Goal: Task Accomplishment & Management: Use online tool/utility

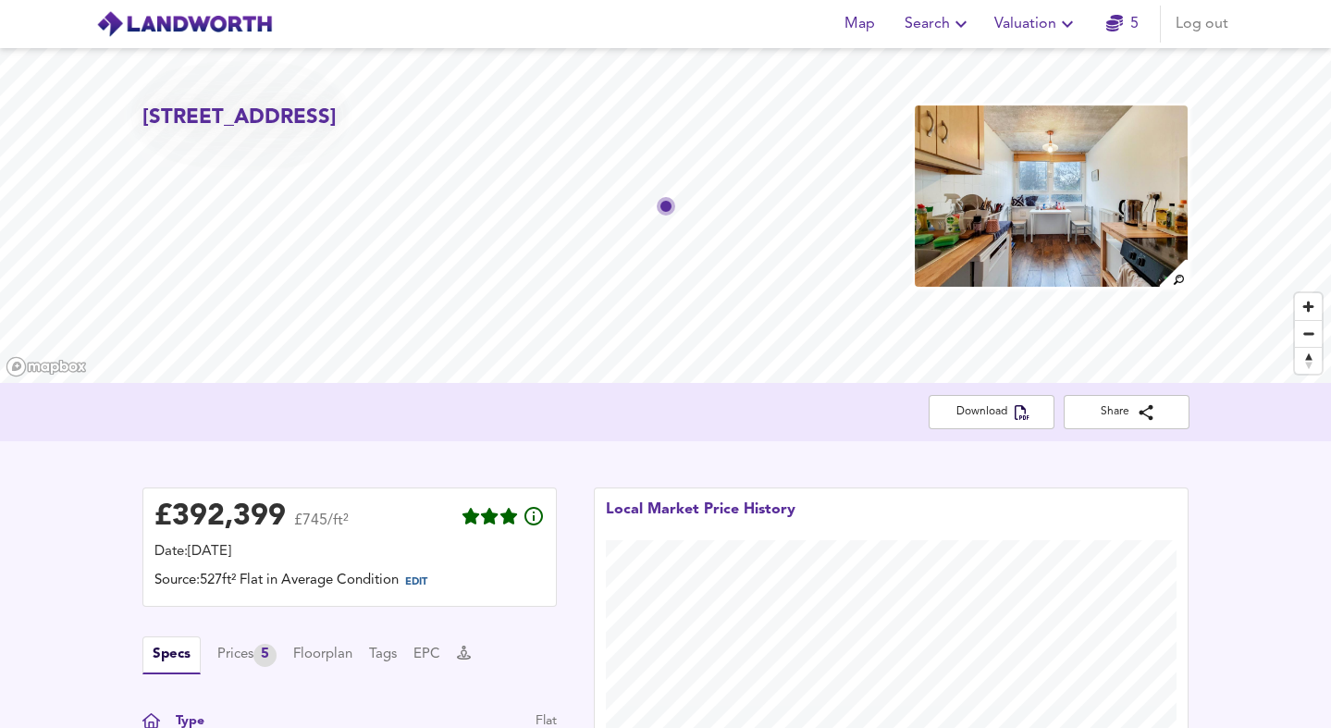
click at [1008, 20] on span "Valuation" at bounding box center [1037, 24] width 84 height 26
click at [1005, 57] on li "New Valuation Report" at bounding box center [1036, 66] width 221 height 33
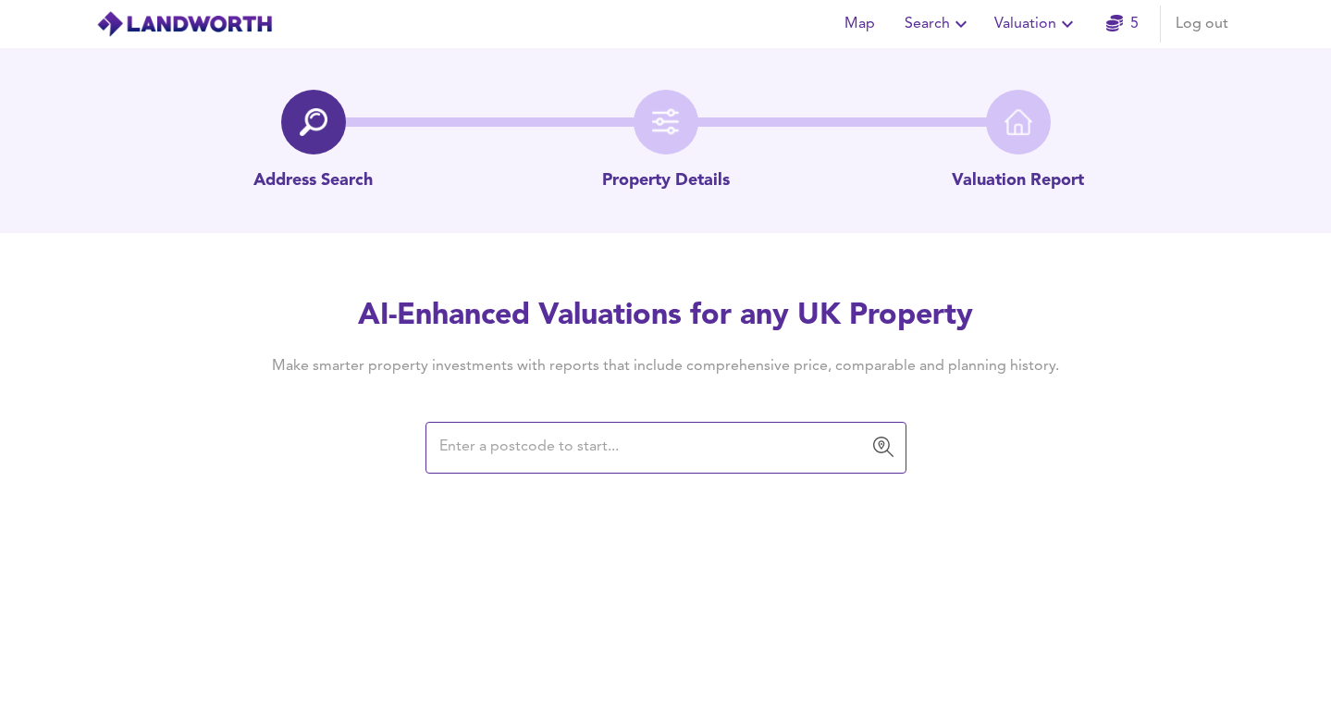
click at [530, 455] on input "text" at bounding box center [652, 447] width 437 height 35
click at [485, 442] on input "text" at bounding box center [652, 447] width 437 height 35
paste input "N1 5RR"
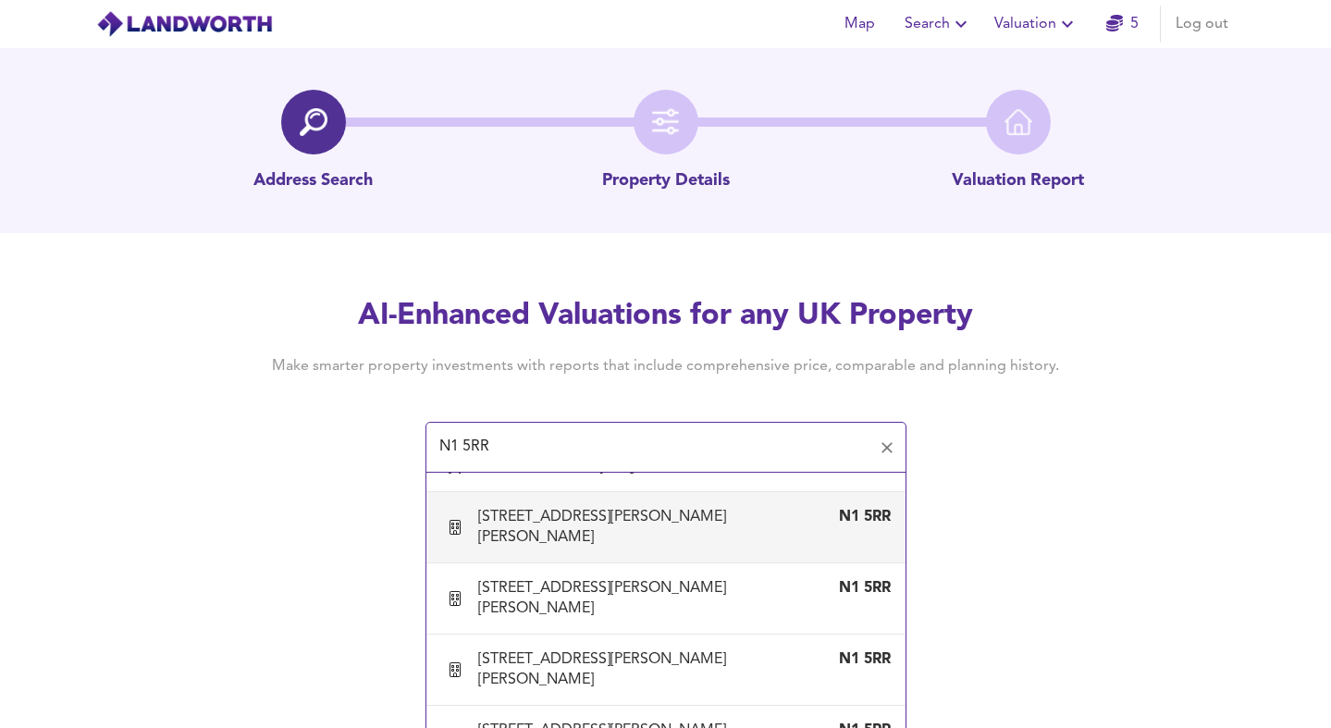
scroll to position [38, 0]
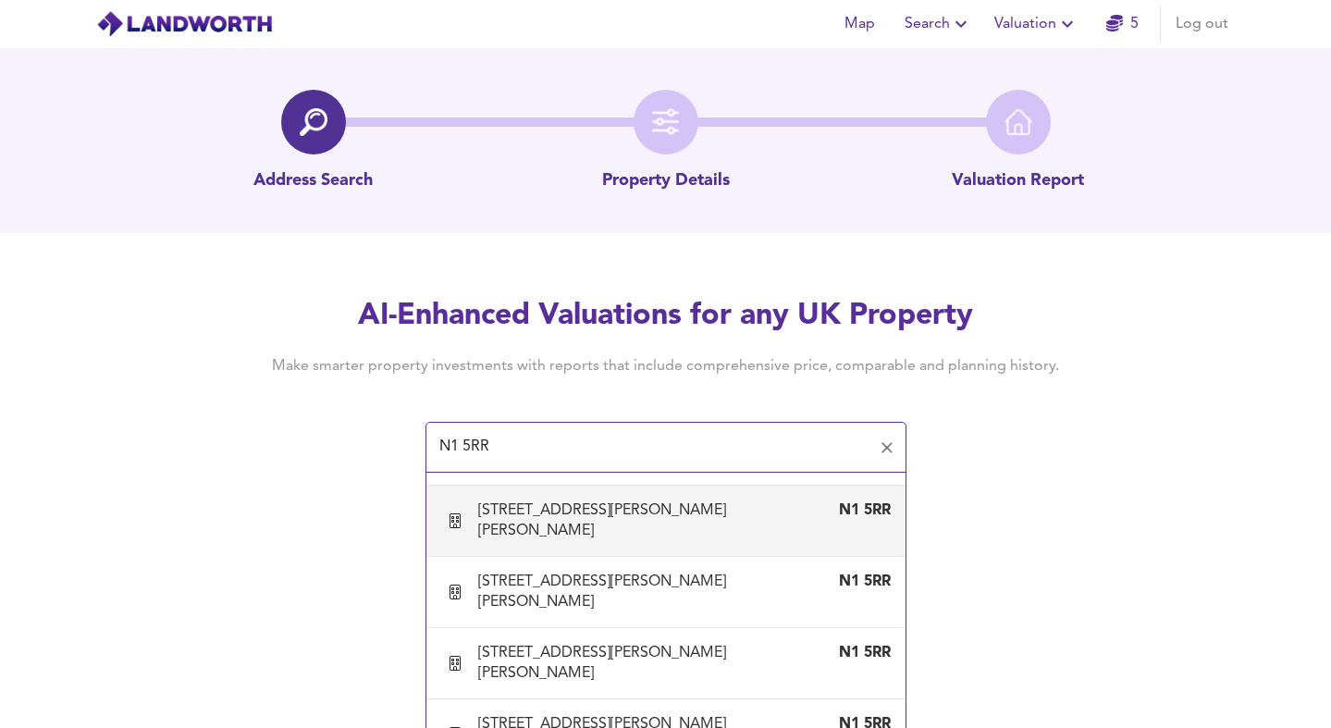
click at [571, 504] on div "[STREET_ADDRESS][PERSON_NAME][PERSON_NAME]" at bounding box center [647, 520] width 339 height 41
type input "[STREET_ADDRESS][PERSON_NAME][PERSON_NAME]"
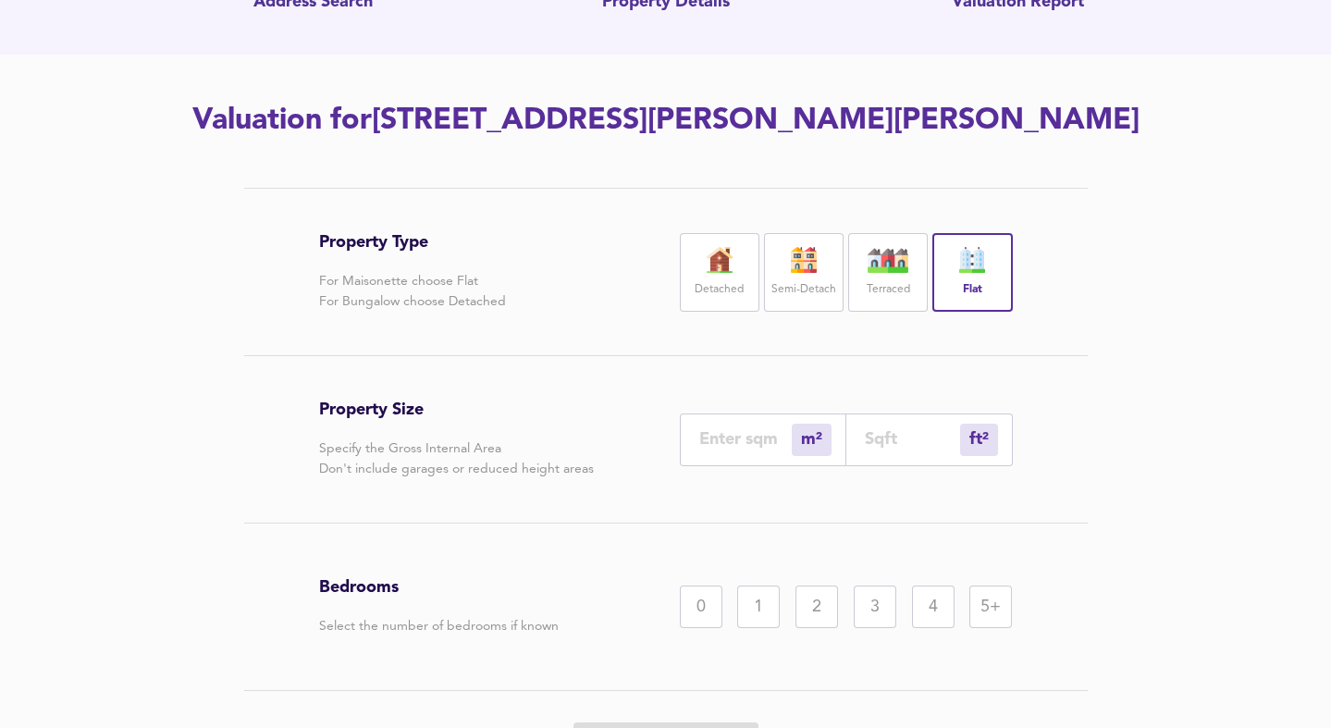
scroll to position [189, 0]
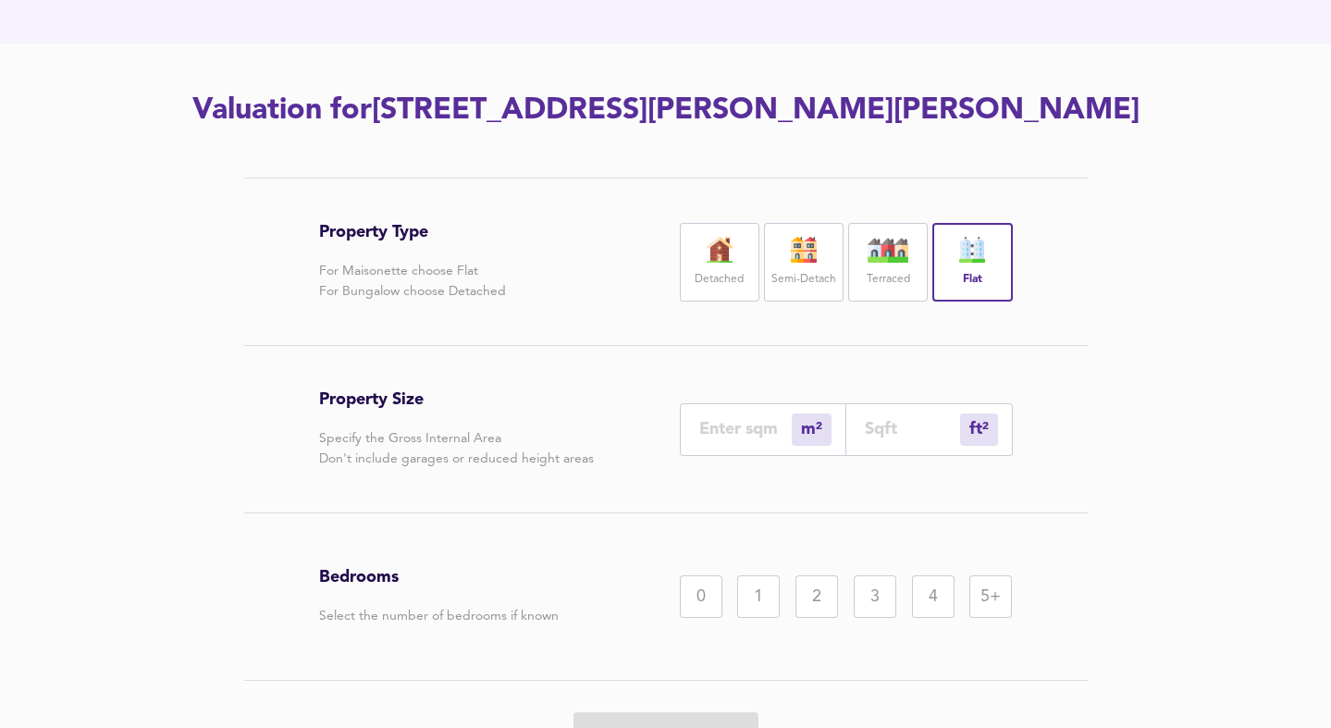
click at [737, 439] on input "number" at bounding box center [745, 428] width 93 height 19
type input "4"
type input "43"
type input "40"
type input "431"
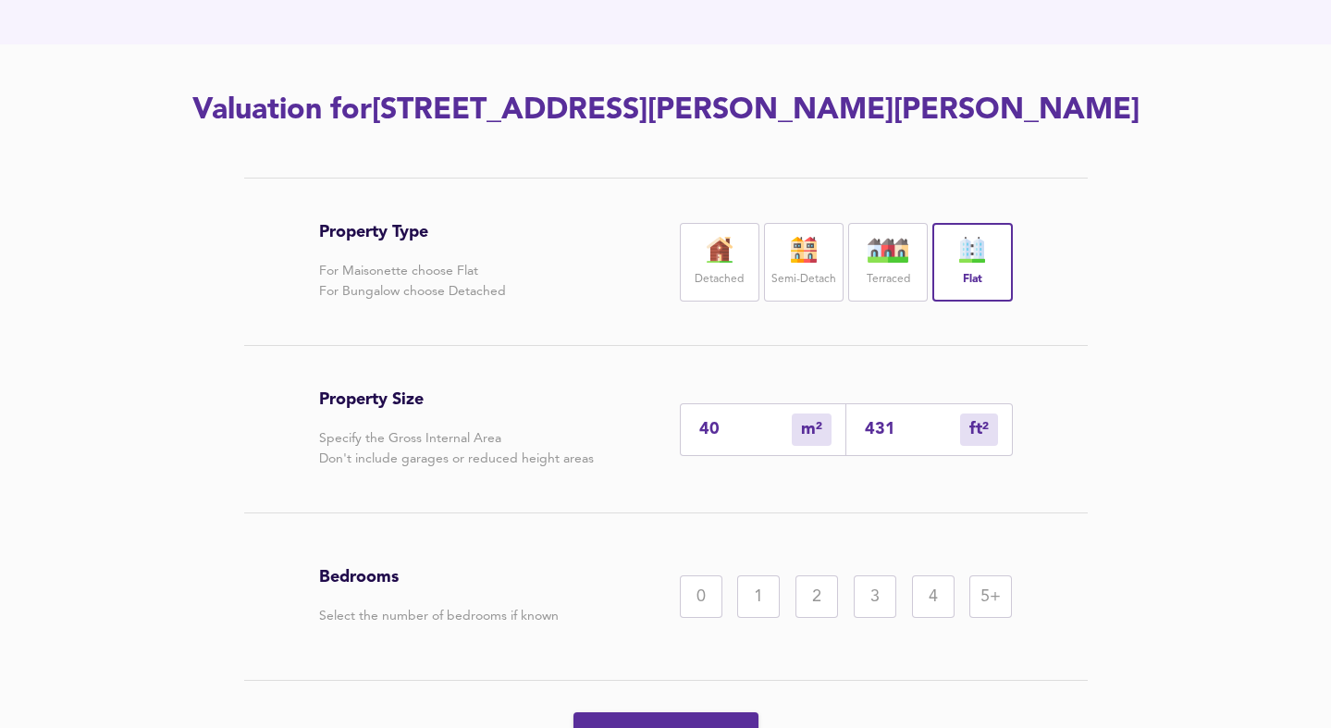
type input "40"
click at [813, 618] on div "2" at bounding box center [817, 596] width 43 height 43
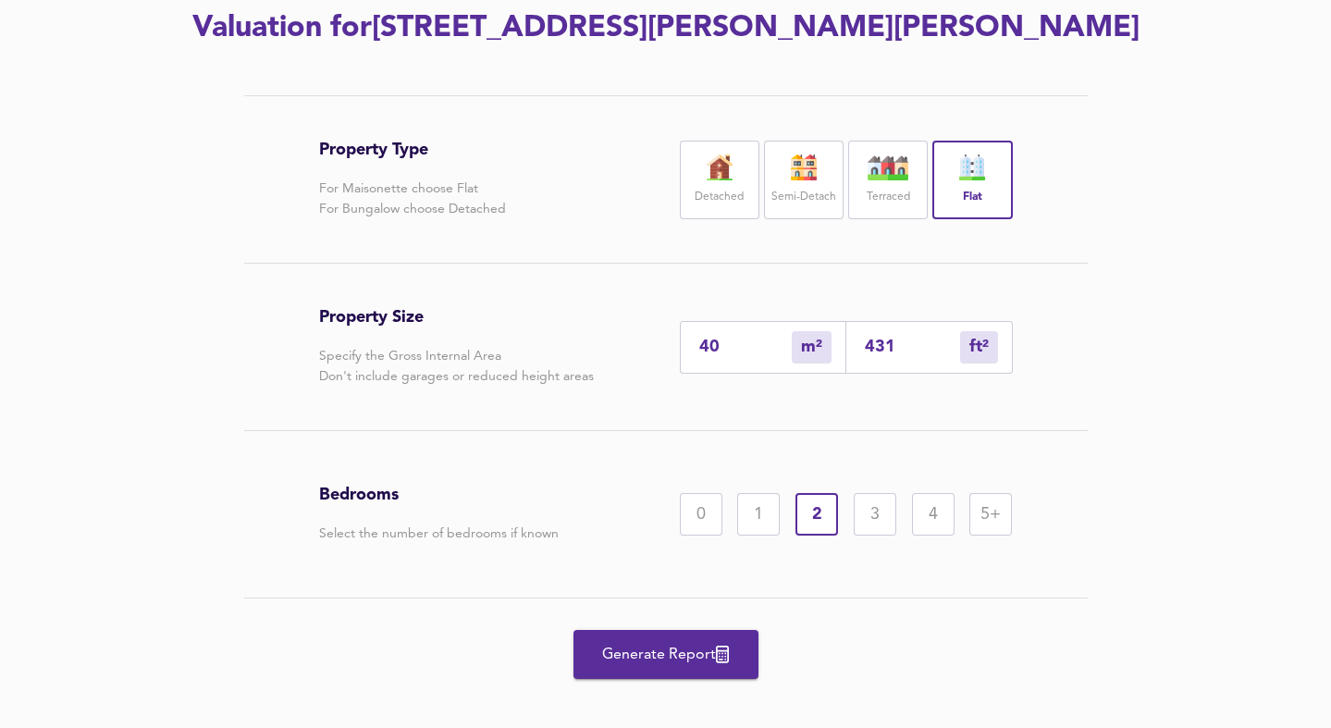
scroll to position [331, 0]
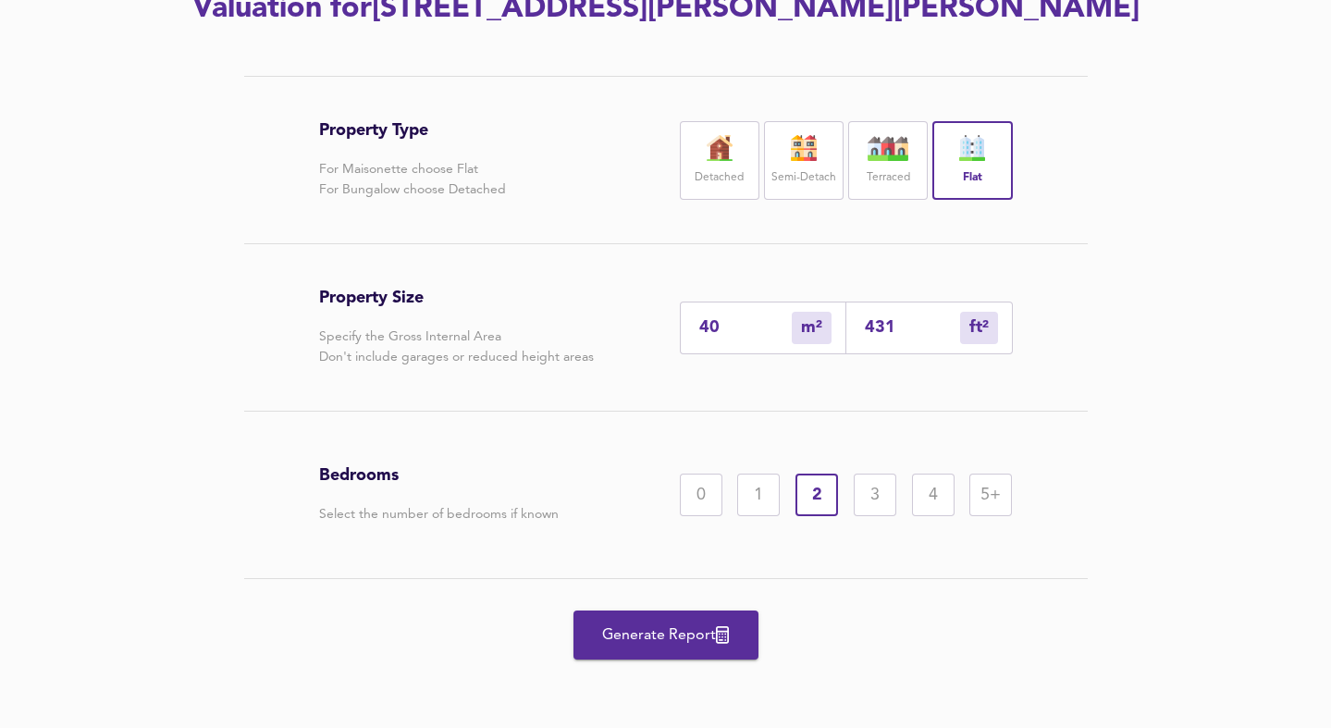
click at [649, 640] on span "Generate Report" at bounding box center [666, 636] width 148 height 26
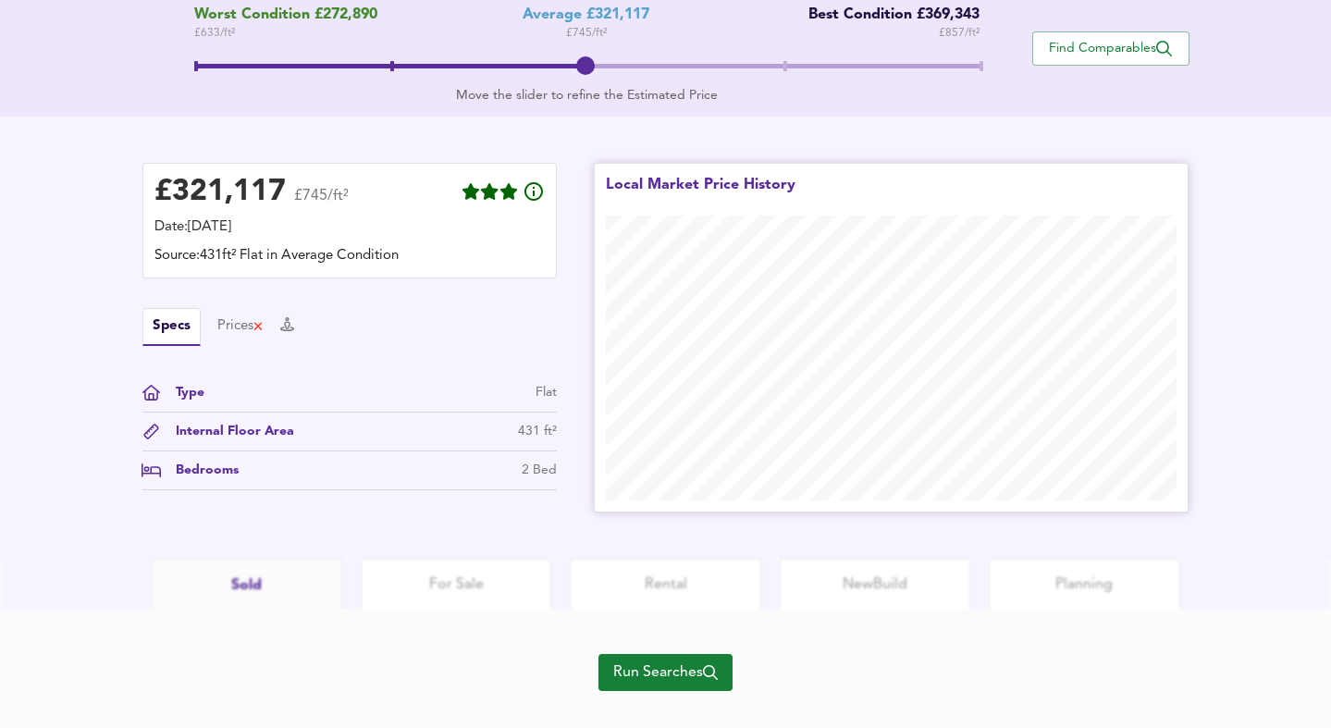
scroll to position [432, 0]
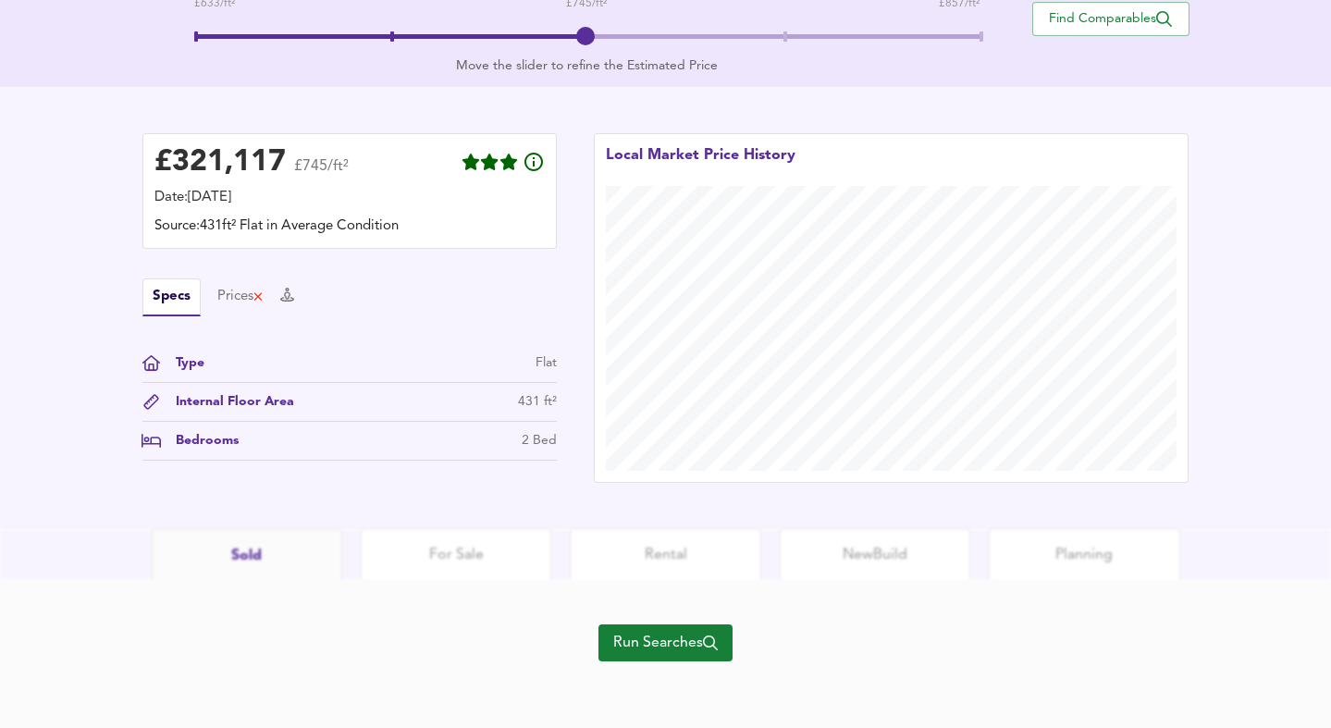
click at [648, 641] on span "Run Searches" at bounding box center [665, 643] width 105 height 26
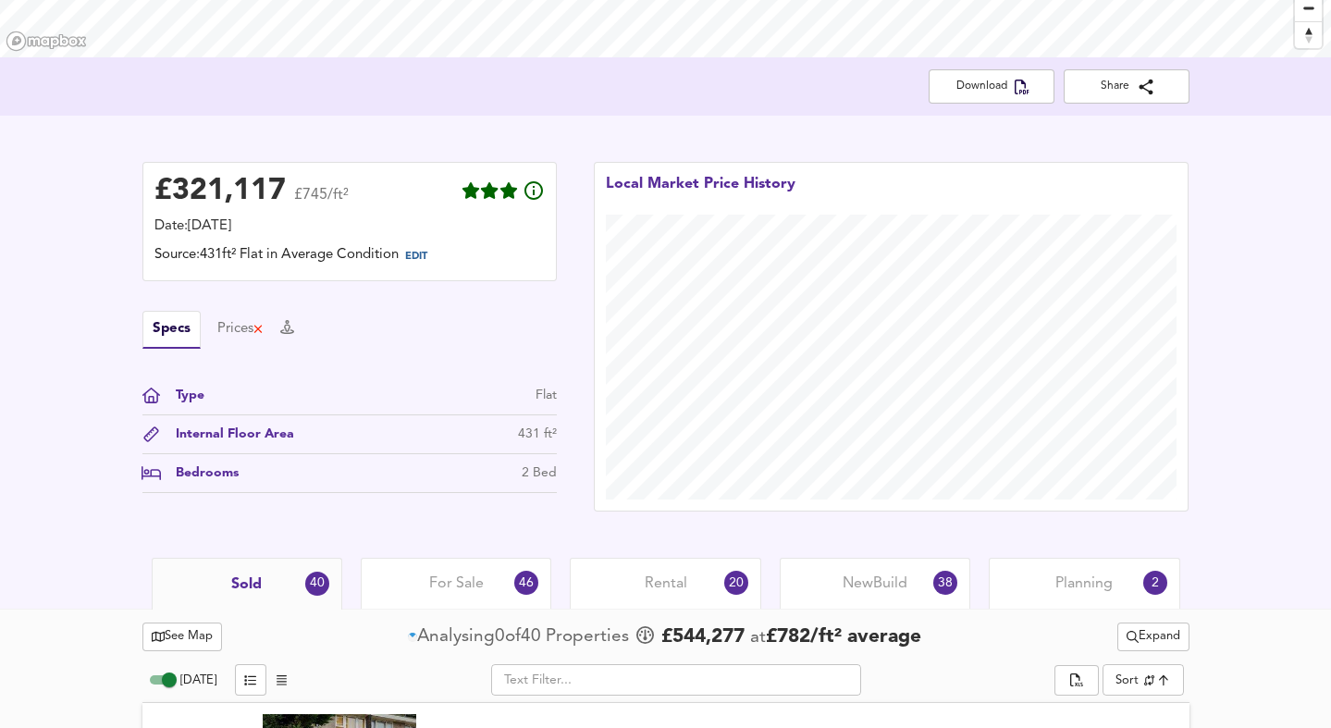
scroll to position [703, 0]
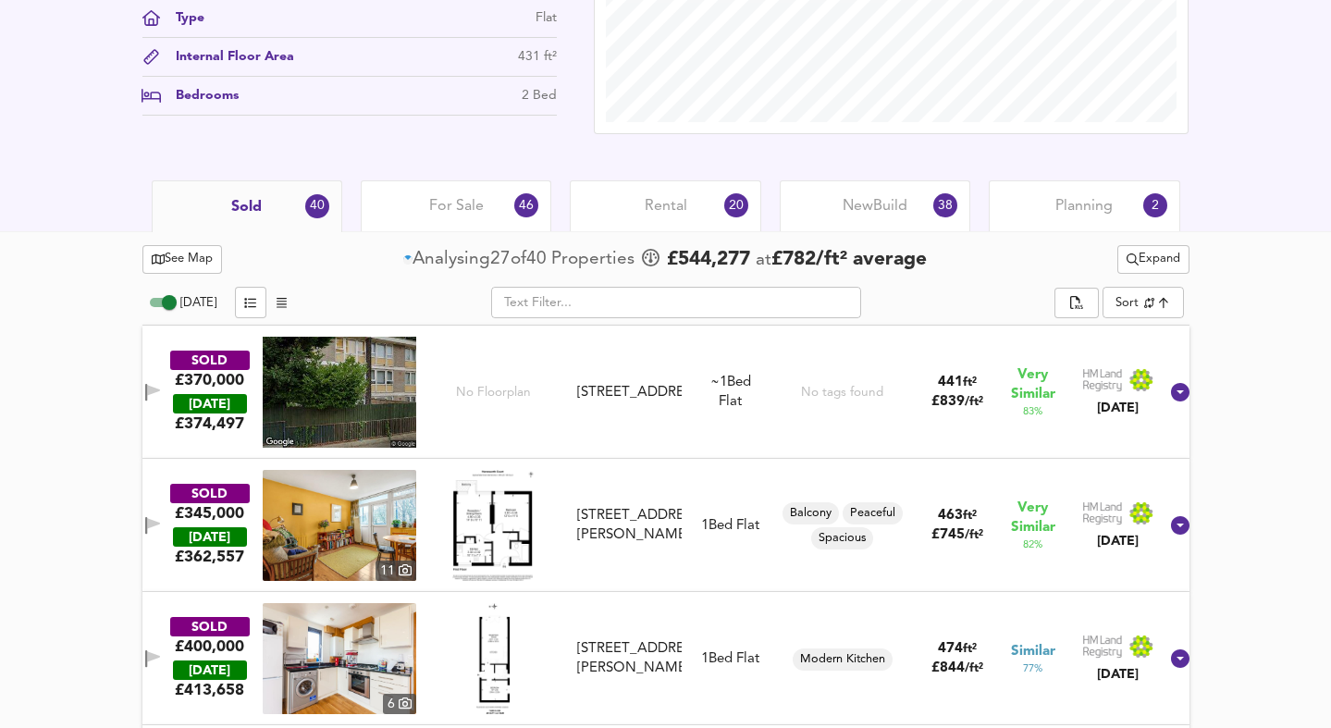
click at [523, 530] on img at bounding box center [492, 525] width 81 height 111
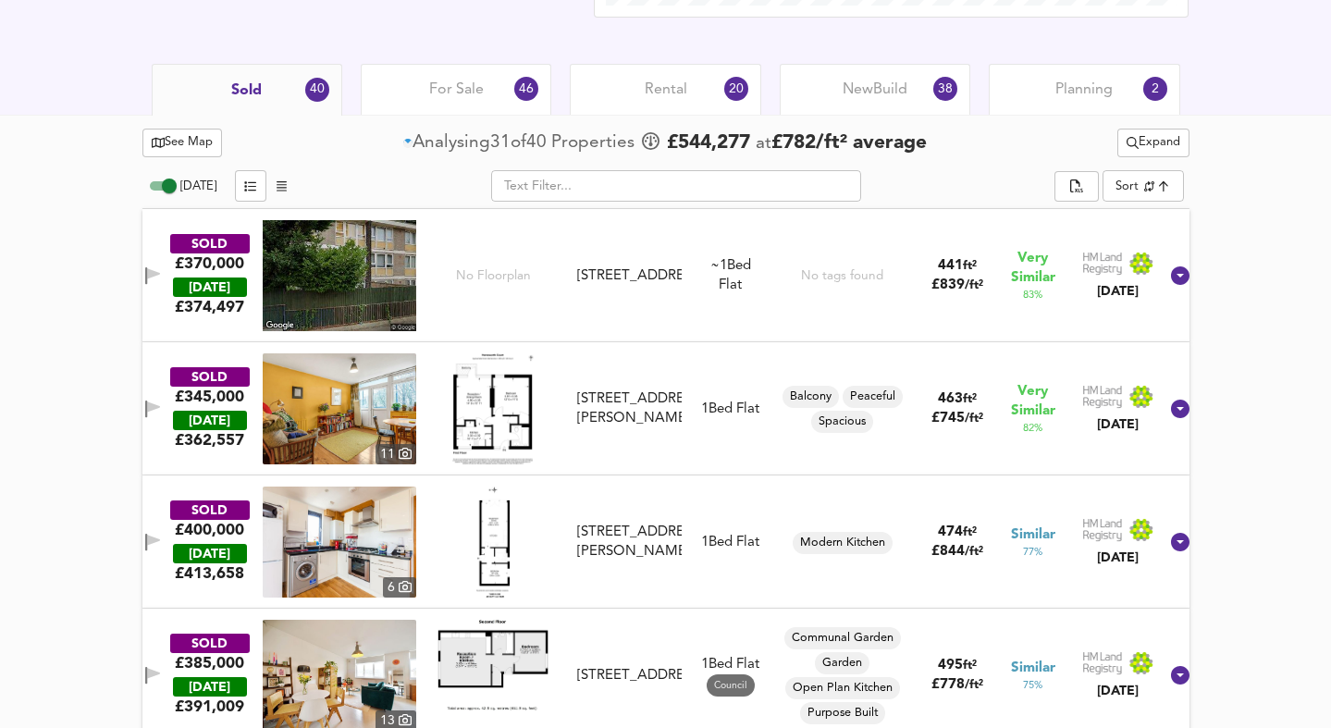
scroll to position [841, 0]
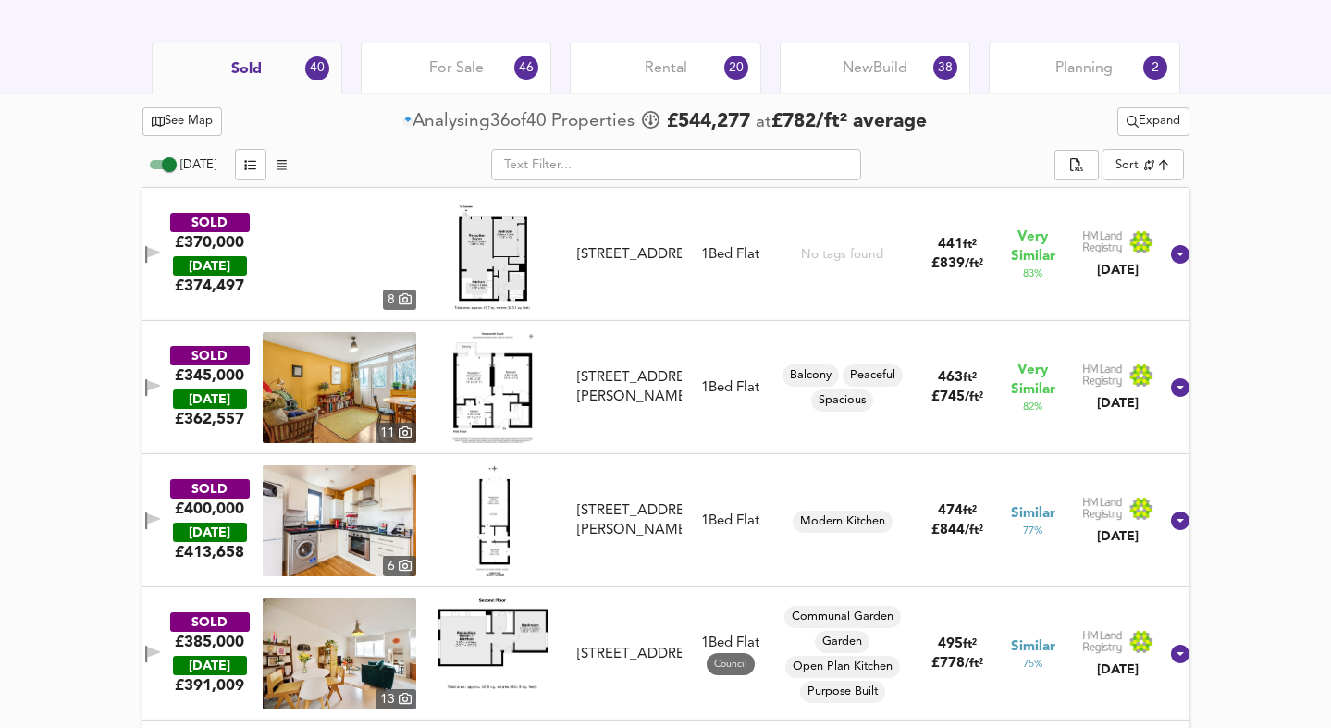
click at [510, 519] on img at bounding box center [493, 520] width 34 height 111
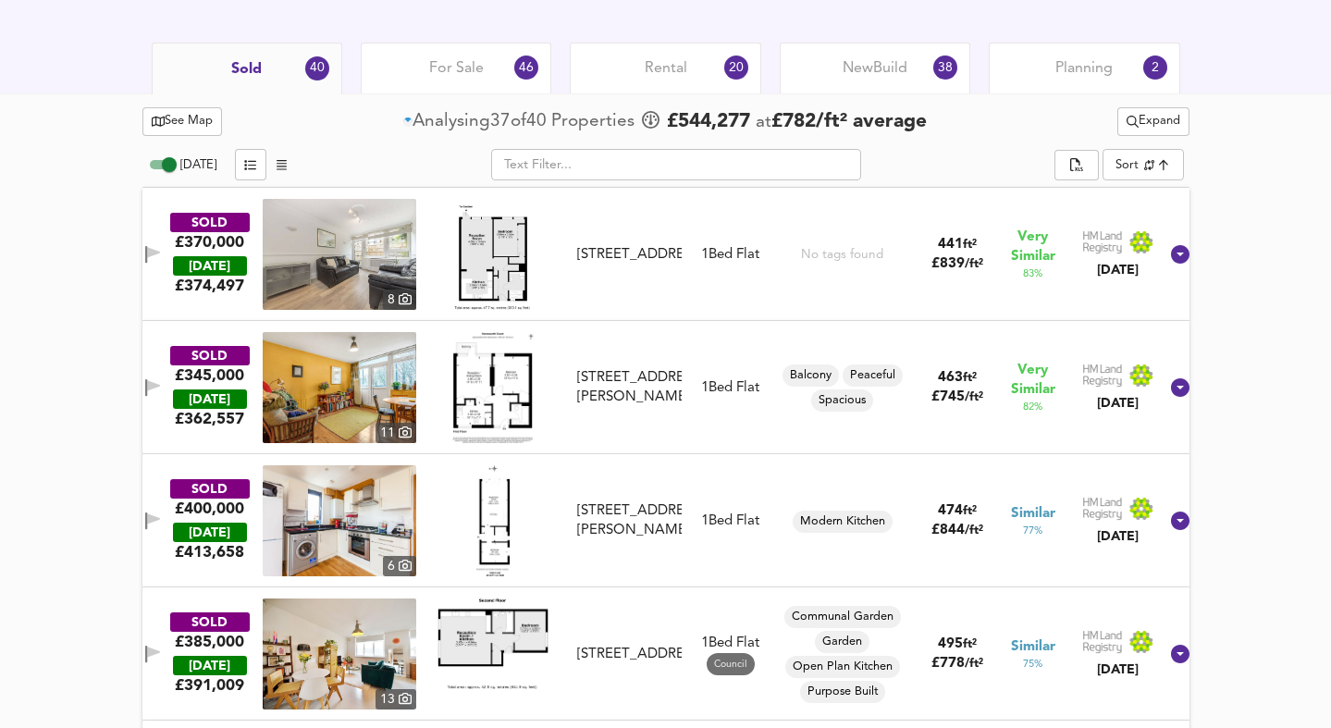
click at [351, 529] on img at bounding box center [340, 520] width 154 height 111
